Goal: Task Accomplishment & Management: Use online tool/utility

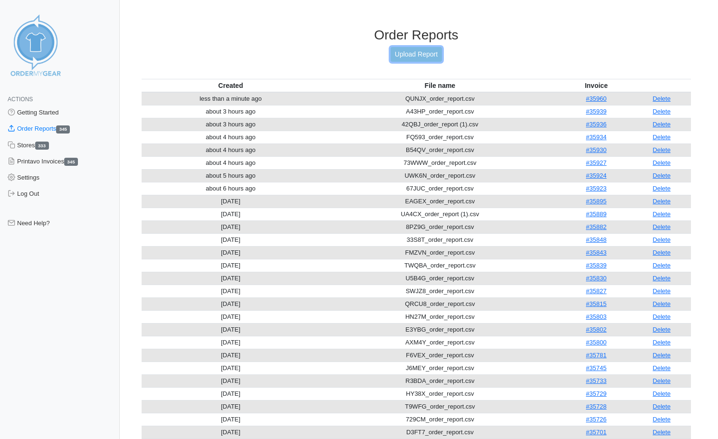
drag, startPoint x: 0, startPoint y: 0, endPoint x: 430, endPoint y: 52, distance: 432.8
click at [430, 52] on link "Upload Report" at bounding box center [416, 54] width 51 height 15
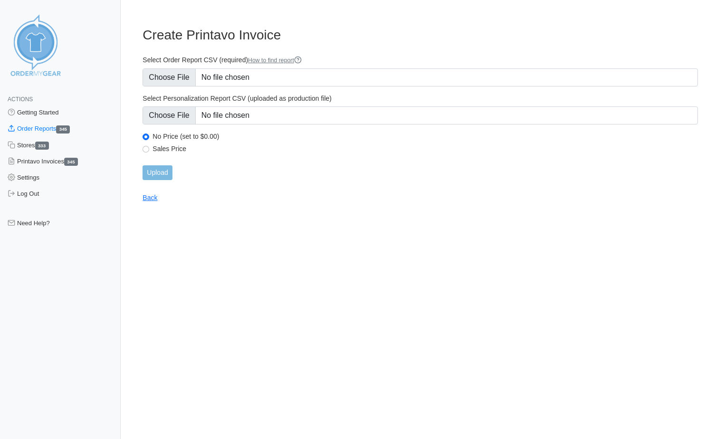
type input "C:\fakepath\GM4ZD_order_report (1).csv"
click at [170, 169] on input "Upload" at bounding box center [157, 172] width 29 height 15
